Goal: Information Seeking & Learning: Learn about a topic

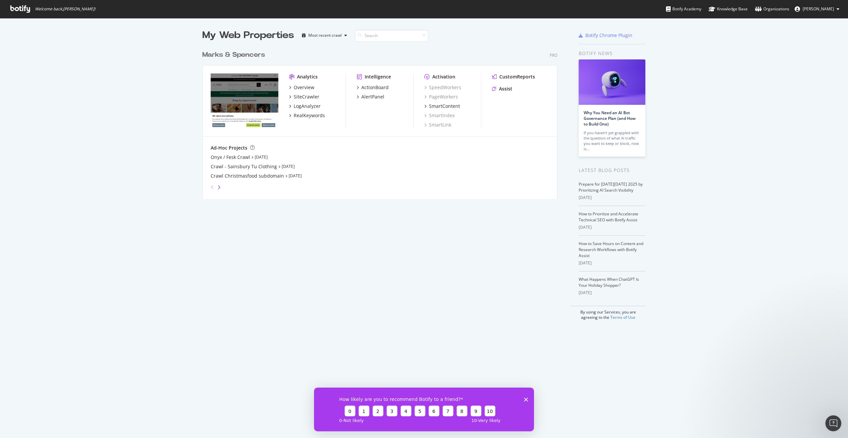
click at [217, 188] on icon "angle-right" at bounding box center [218, 186] width 3 height 5
click at [211, 186] on icon "angle-left" at bounding box center [212, 186] width 3 height 5
click at [217, 188] on icon "angle-right" at bounding box center [218, 186] width 3 height 5
click at [229, 174] on div "Marks & [PERSON_NAME] AU" at bounding box center [243, 175] width 65 height 7
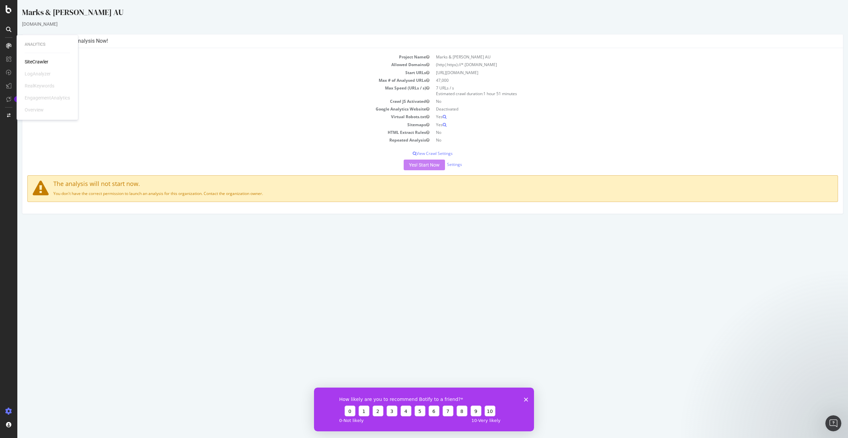
click at [6, 47] on icon at bounding box center [8, 45] width 5 height 5
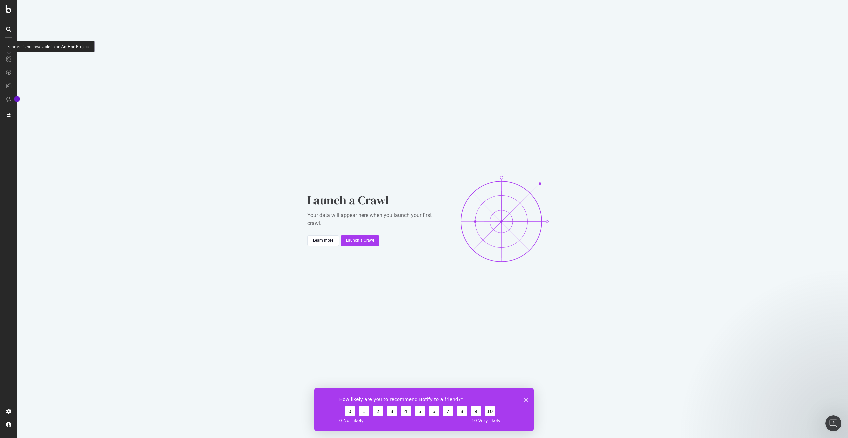
click at [6, 59] on icon at bounding box center [8, 58] width 5 height 5
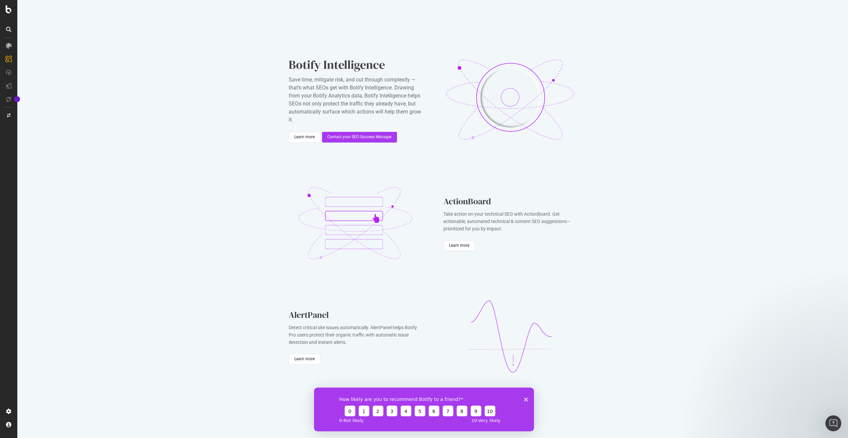
click at [8, 16] on div at bounding box center [8, 219] width 17 height 438
click at [8, 12] on icon at bounding box center [9, 9] width 6 height 8
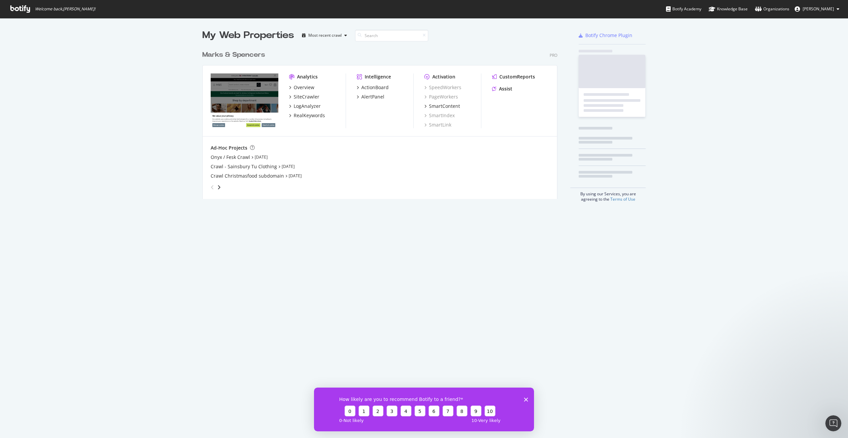
scroll to position [433, 838]
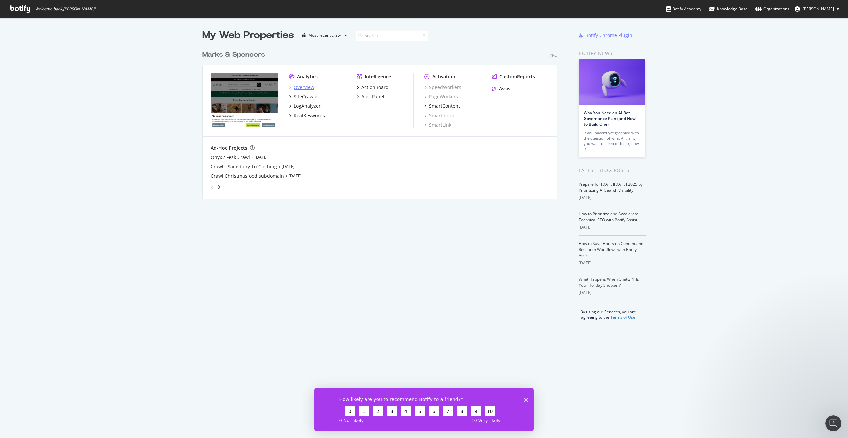
click at [303, 87] on div "Overview" at bounding box center [304, 87] width 21 height 7
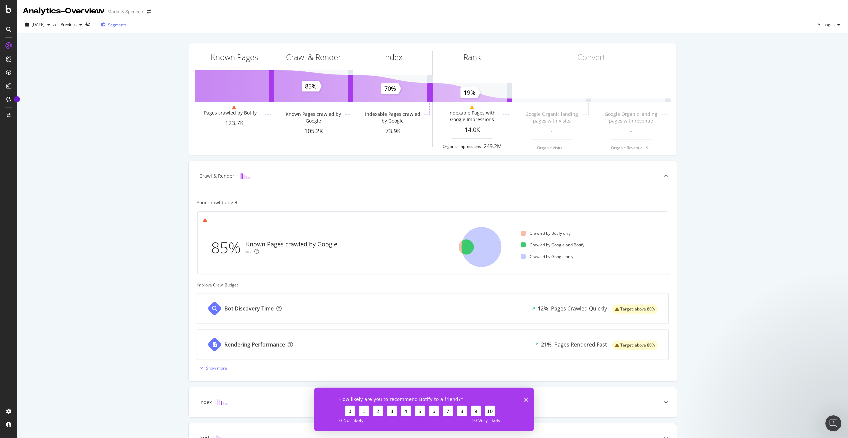
click at [114, 24] on button "Segments" at bounding box center [113, 24] width 31 height 11
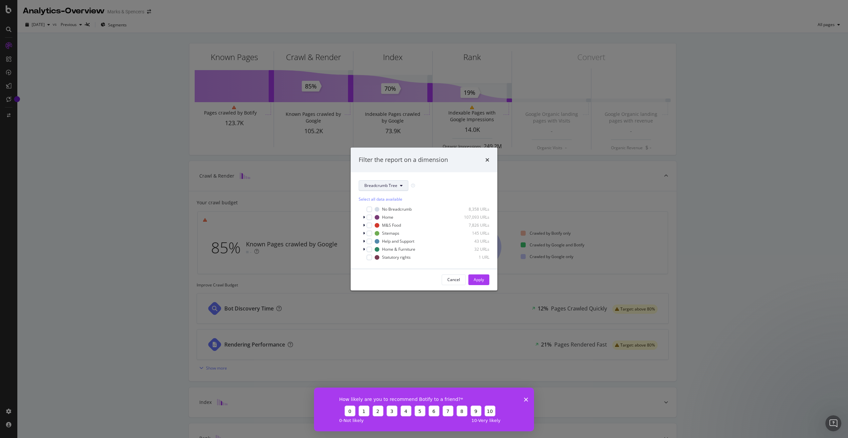
click at [393, 190] on button "Breadcrumb Tree" at bounding box center [384, 185] width 50 height 11
click at [387, 266] on span "International" at bounding box center [386, 266] width 43 height 6
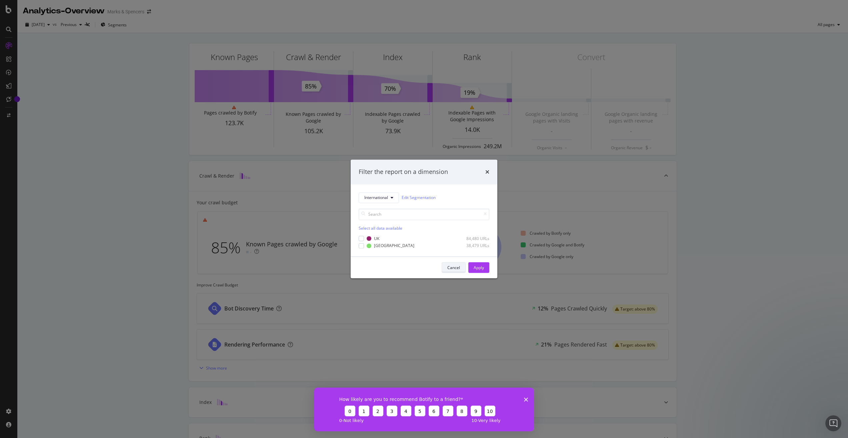
click at [448, 267] on div "Cancel" at bounding box center [454, 267] width 13 height 6
